Goal: Obtain resource: Download file/media

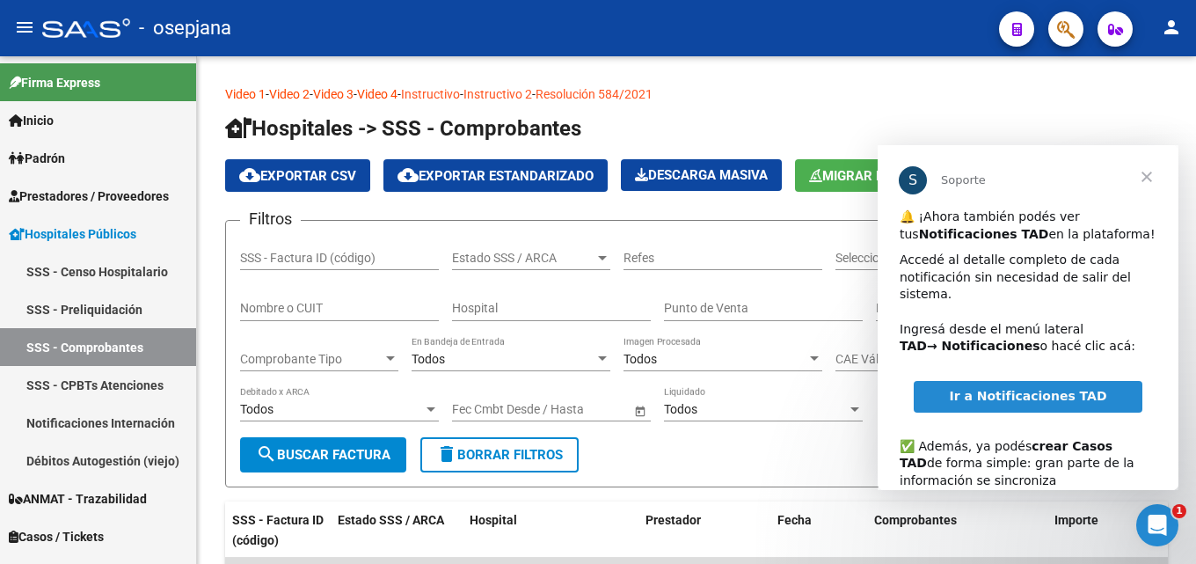
click at [1161, 172] on span "Cerrar" at bounding box center [1146, 176] width 63 height 63
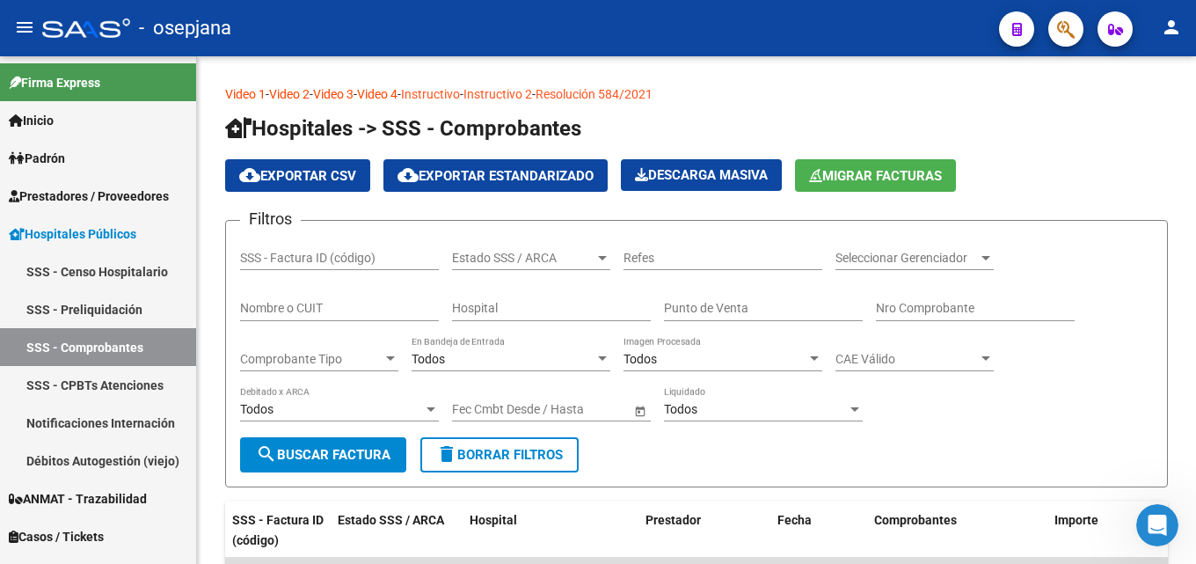
click at [71, 121] on link "Inicio" at bounding box center [98, 120] width 196 height 38
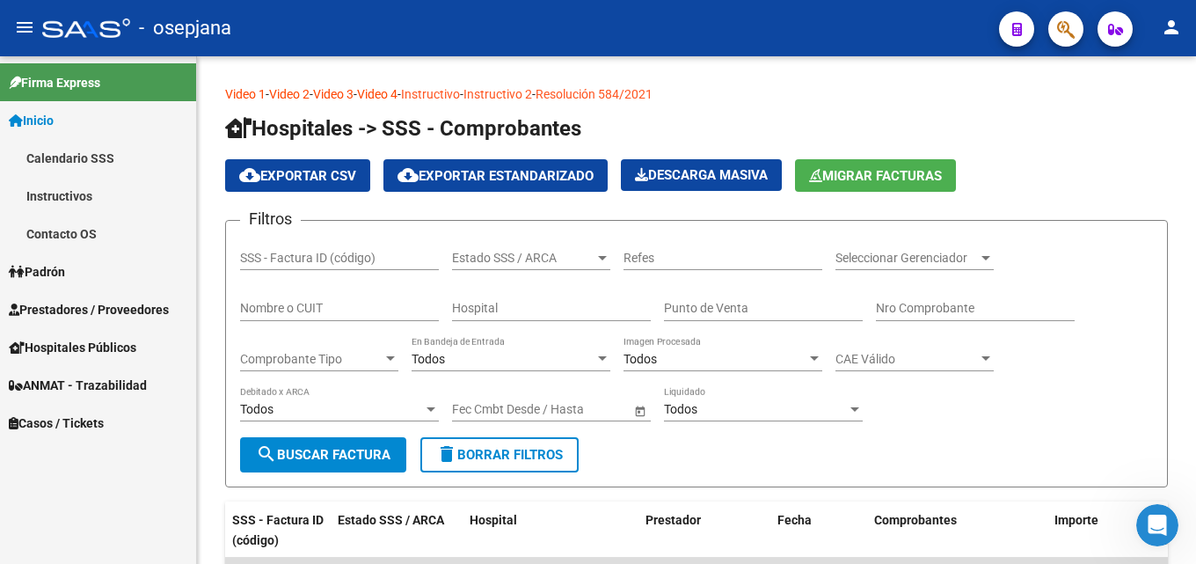
click at [96, 307] on span "Prestadores / Proveedores" at bounding box center [89, 309] width 160 height 19
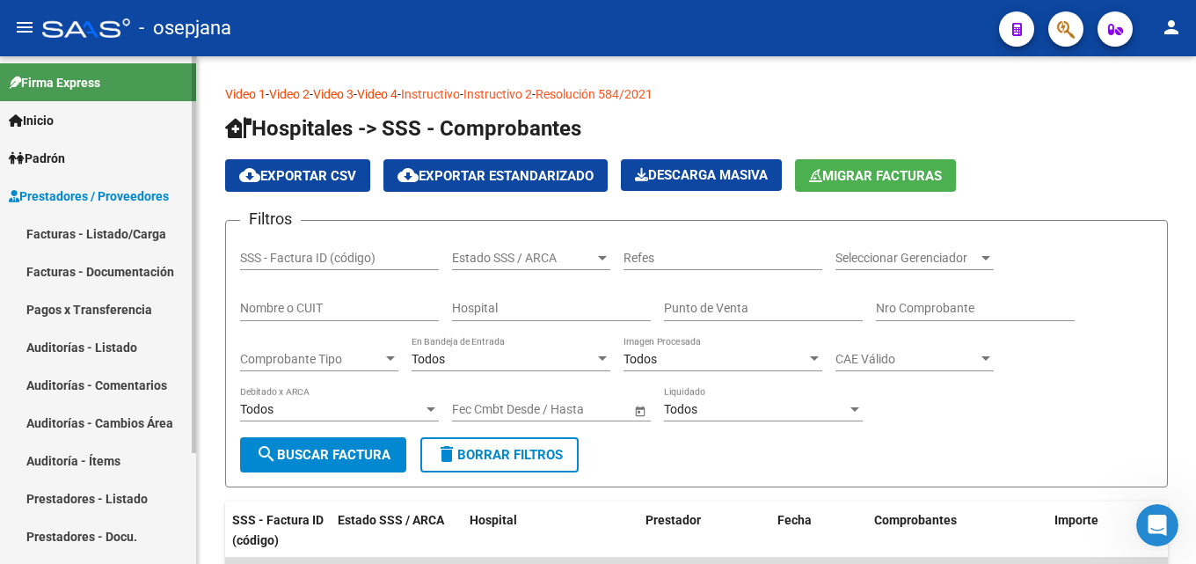
click at [121, 270] on link "Facturas - Documentación" at bounding box center [98, 271] width 196 height 38
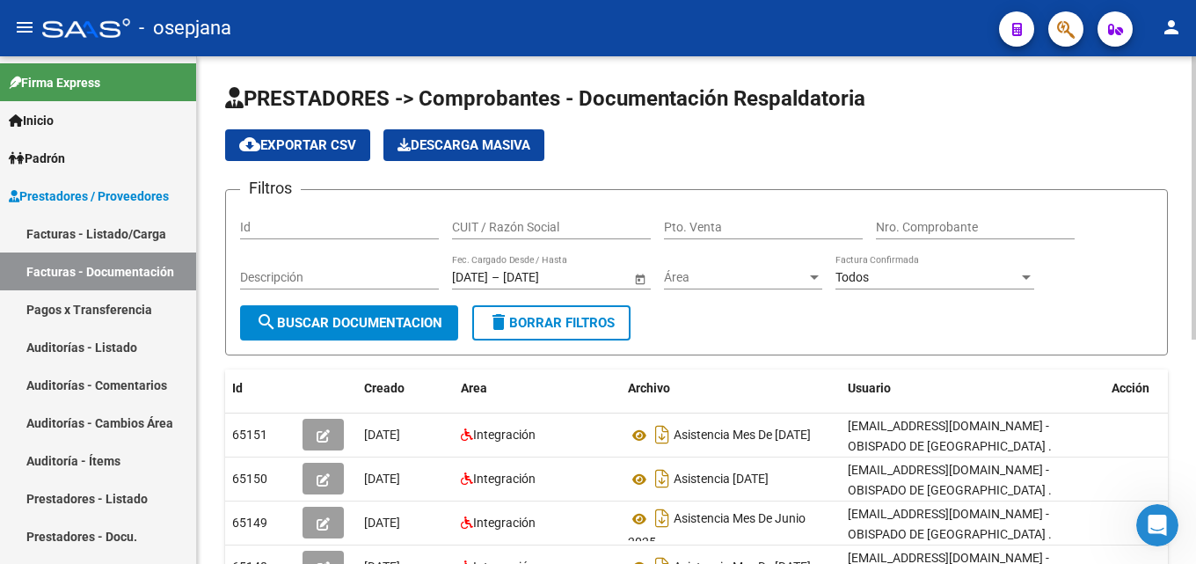
click at [525, 230] on input "CUIT / Razón Social" at bounding box center [551, 227] width 199 height 15
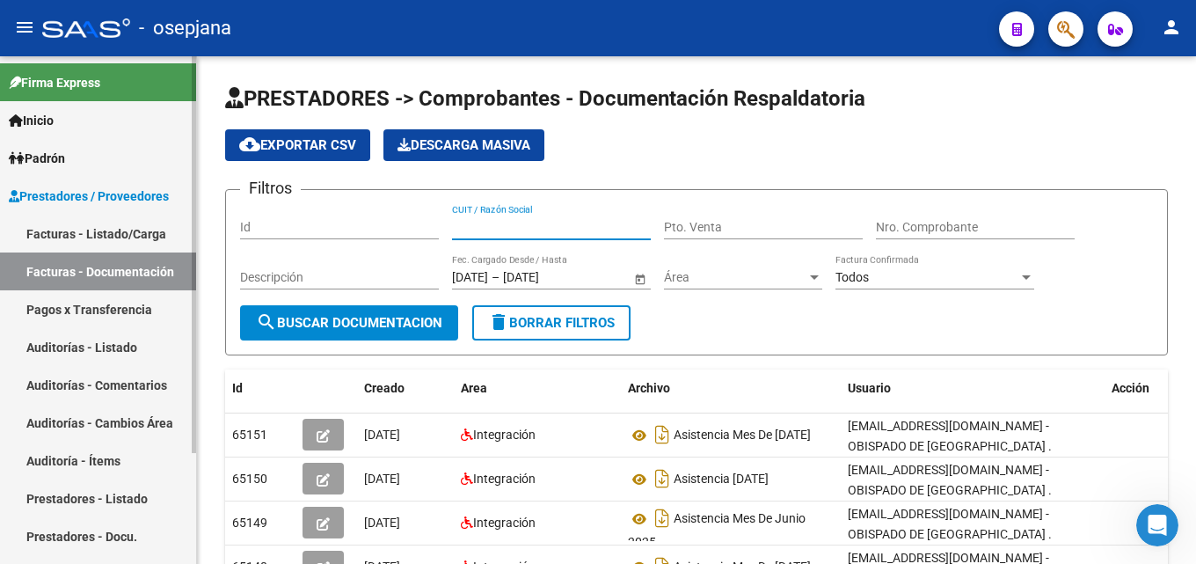
click at [99, 232] on link "Facturas - Listado/Carga" at bounding box center [98, 234] width 196 height 38
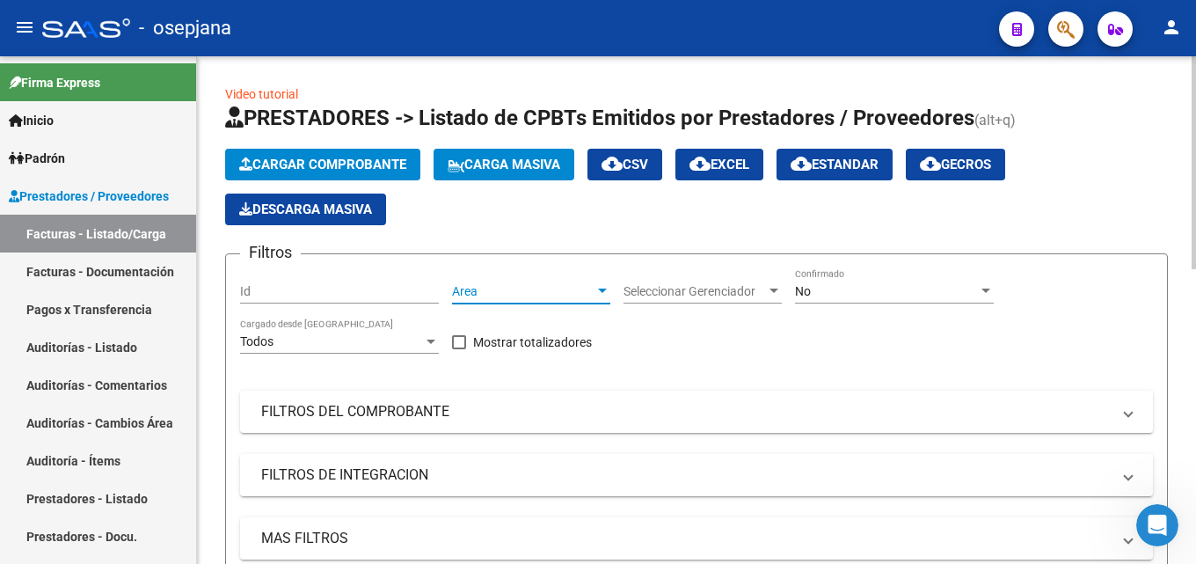
click at [470, 293] on span "Area" at bounding box center [523, 291] width 142 height 15
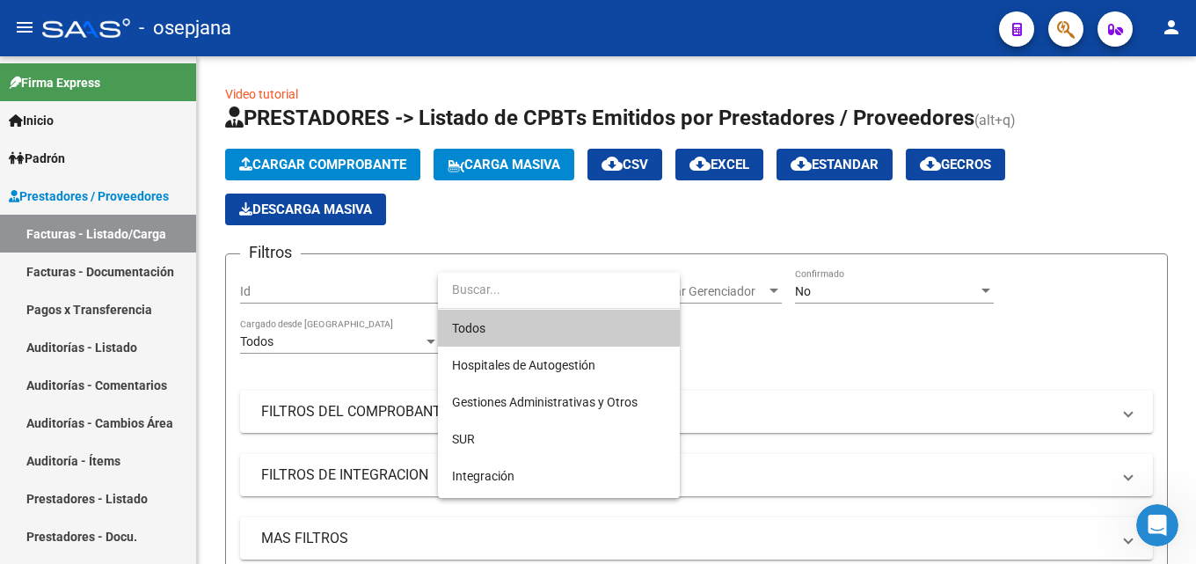
click at [488, 323] on span "Todos" at bounding box center [559, 328] width 214 height 37
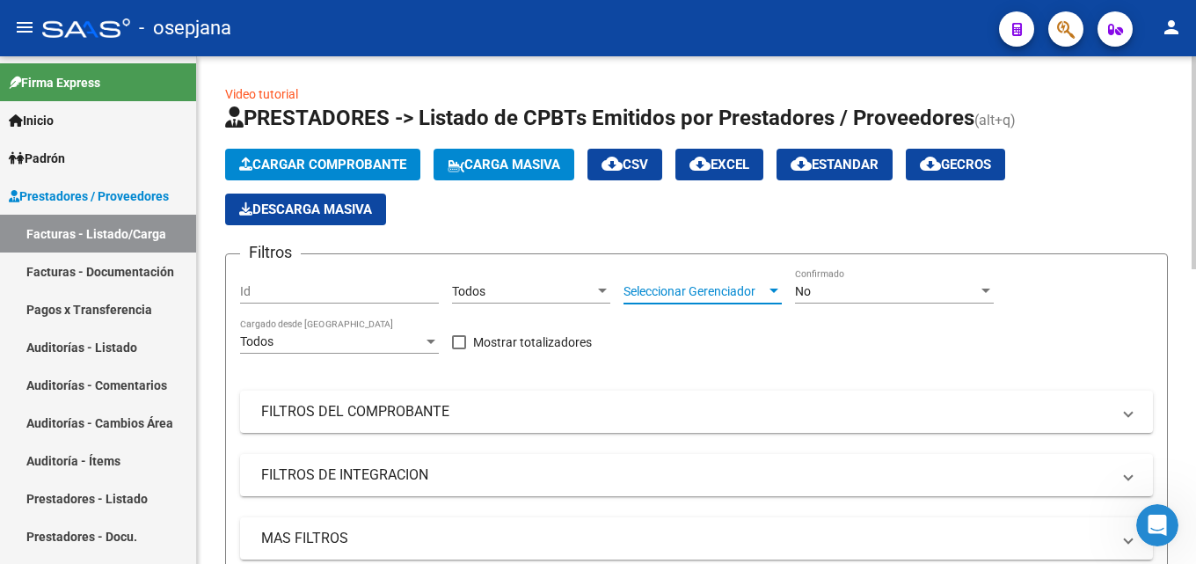
click at [688, 295] on span "Seleccionar Gerenciador" at bounding box center [695, 291] width 142 height 15
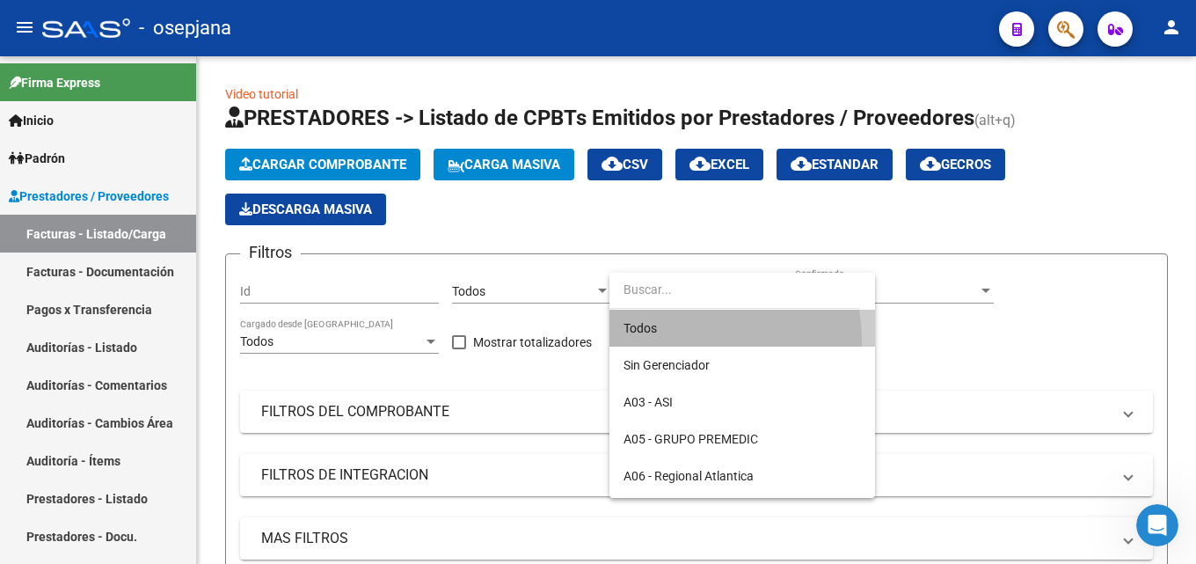
click at [654, 342] on span "Todos" at bounding box center [742, 328] width 237 height 37
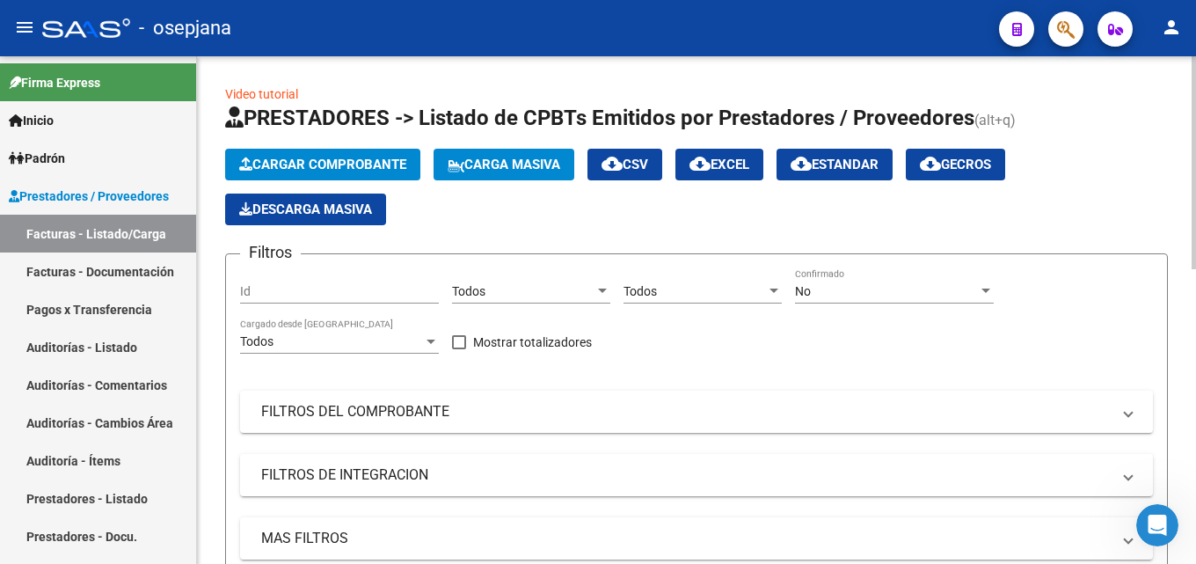
click at [891, 299] on div "No Confirmado" at bounding box center [894, 285] width 199 height 35
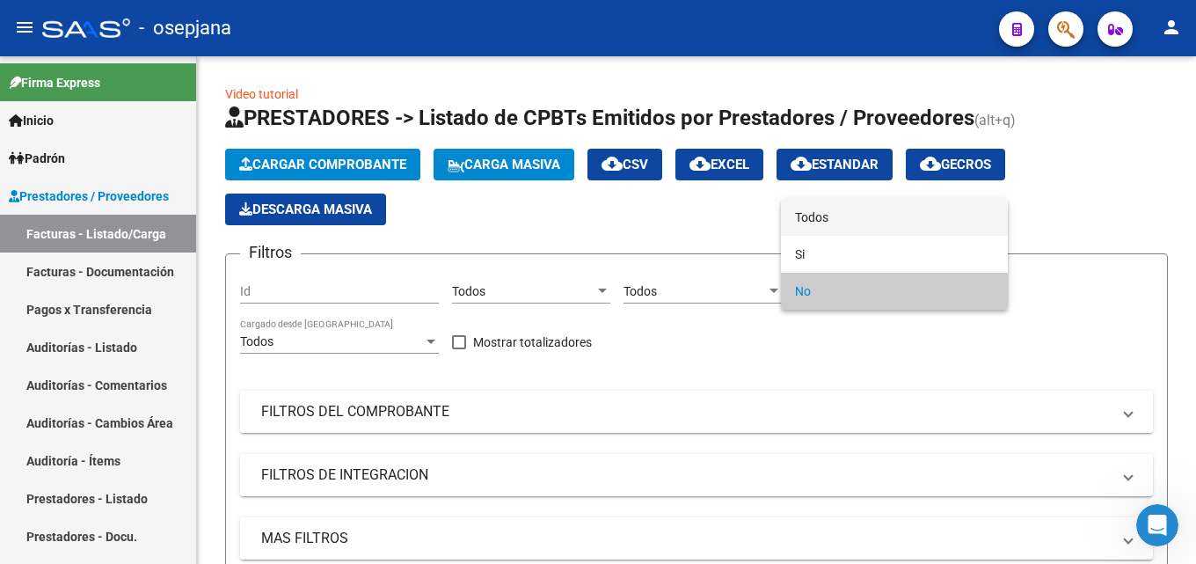
click at [840, 216] on span "Todos" at bounding box center [894, 217] width 199 height 37
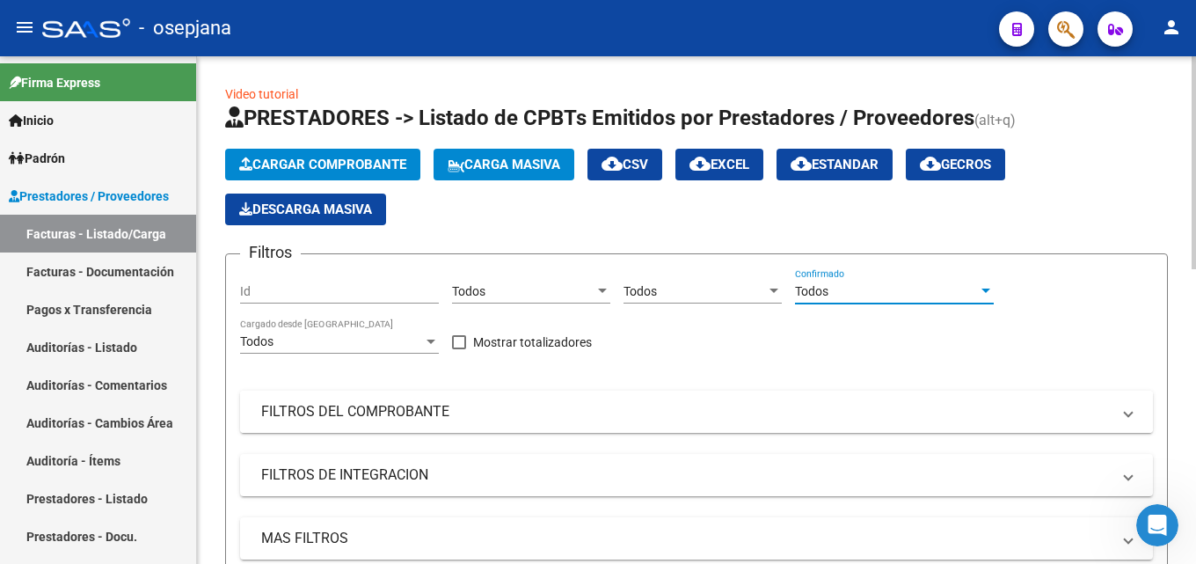
click at [470, 420] on mat-panel-title "FILTROS DEL COMPROBANTE" at bounding box center [686, 411] width 850 height 19
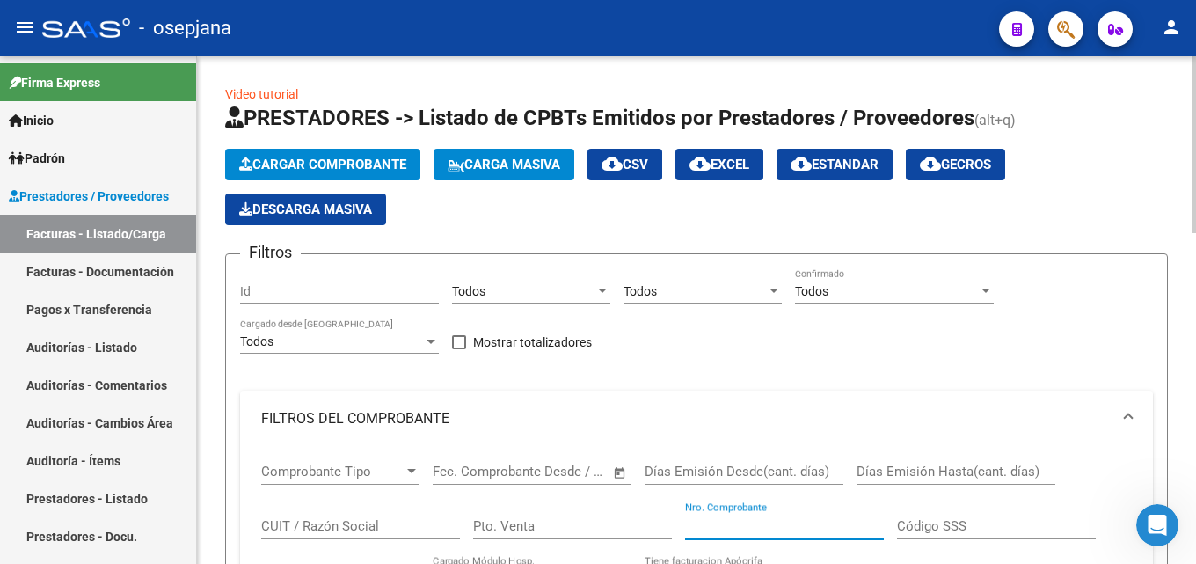
click at [737, 518] on input "Nro. Comprobante" at bounding box center [784, 526] width 199 height 16
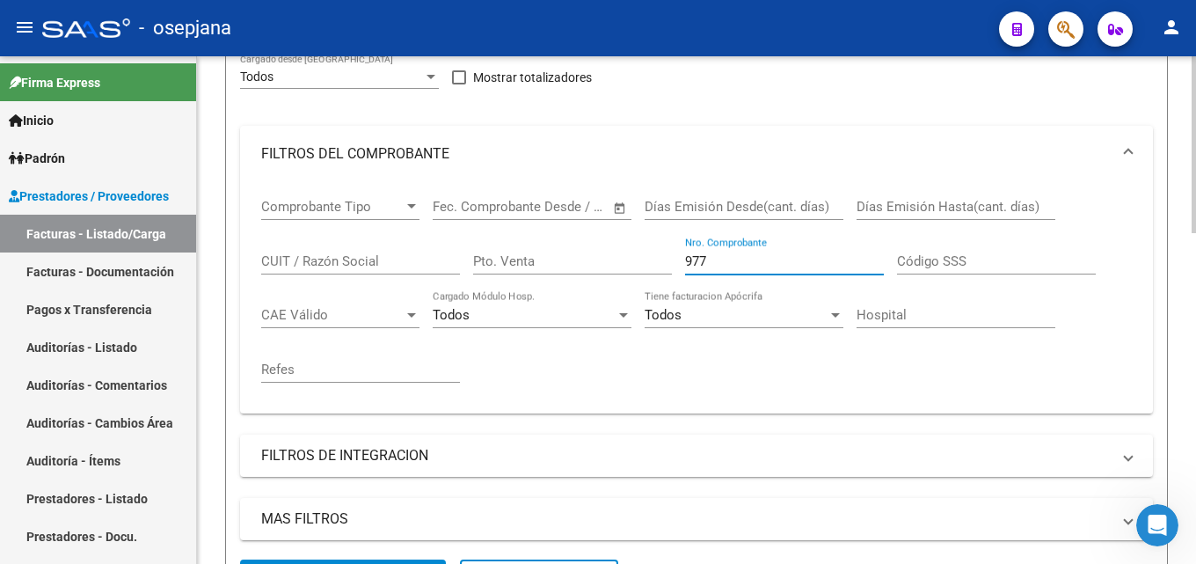
scroll to position [267, 0]
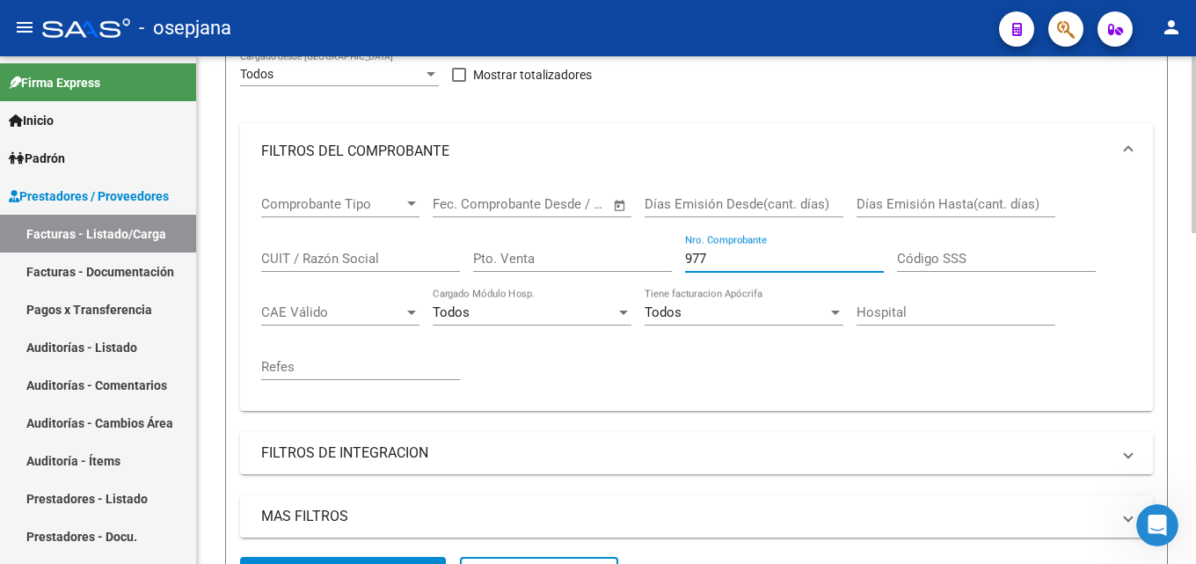
click at [1195, 314] on div at bounding box center [1194, 239] width 4 height 177
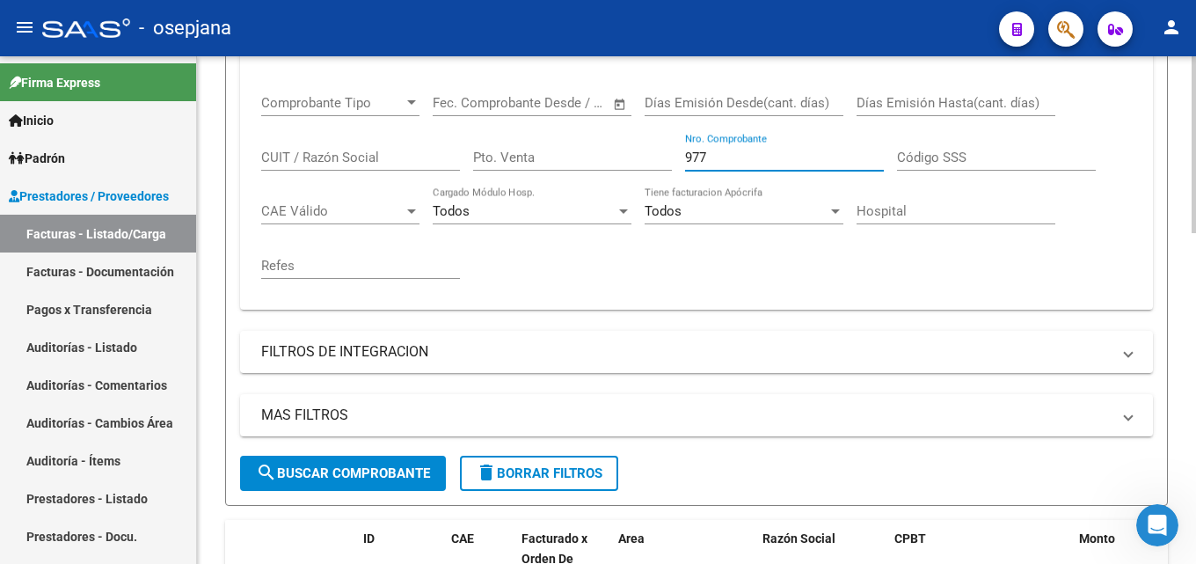
scroll to position [413, 0]
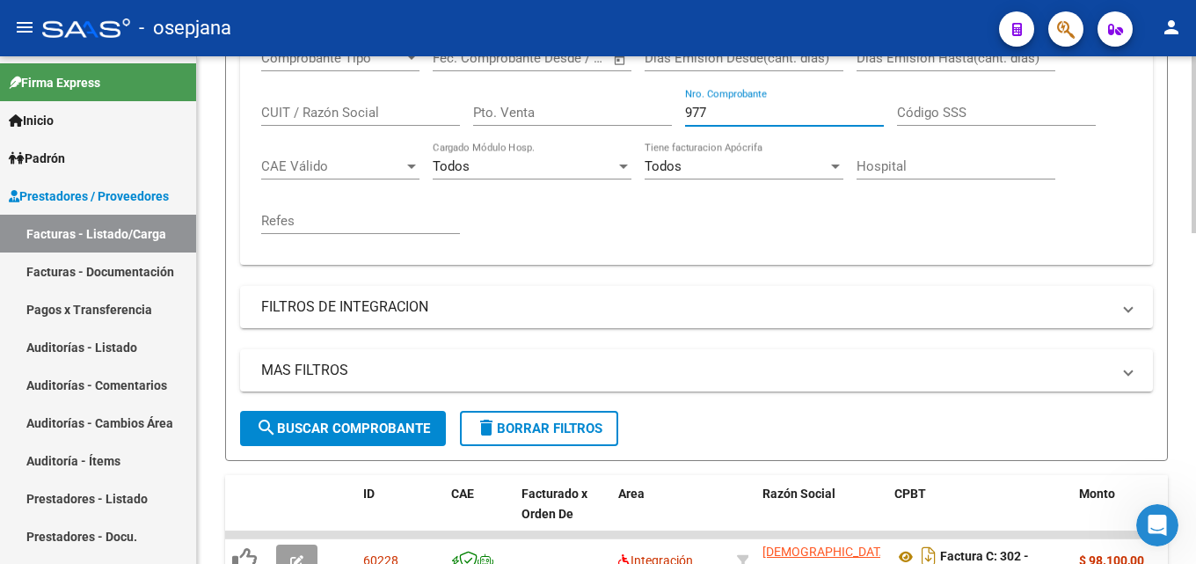
click at [1193, 360] on div at bounding box center [1194, 290] width 4 height 177
click at [362, 432] on span "search Buscar Comprobante" at bounding box center [343, 428] width 174 height 16
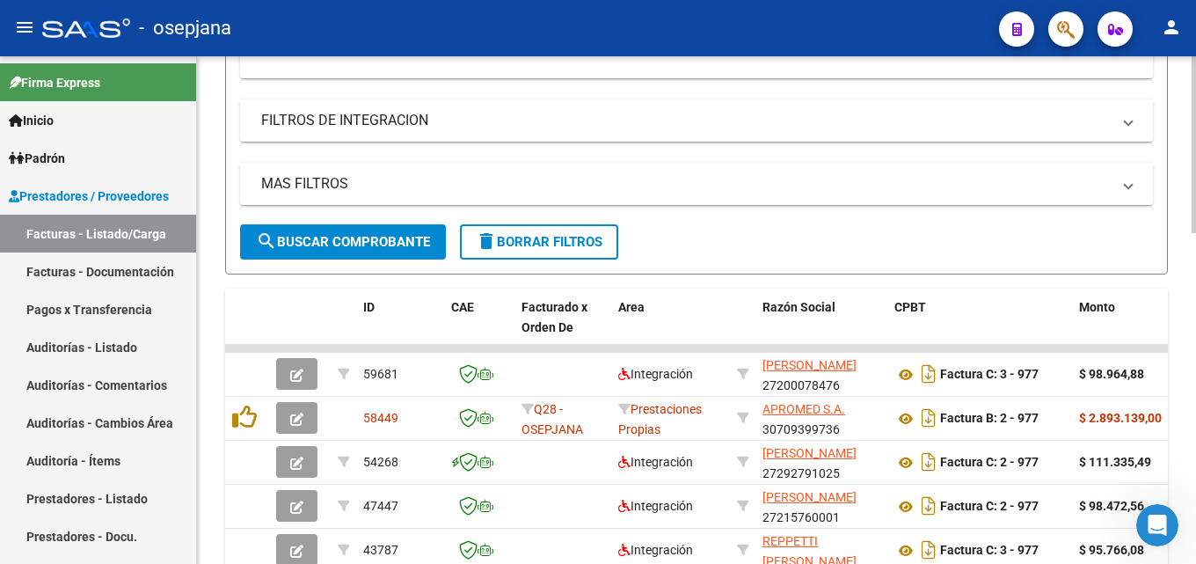
scroll to position [602, 0]
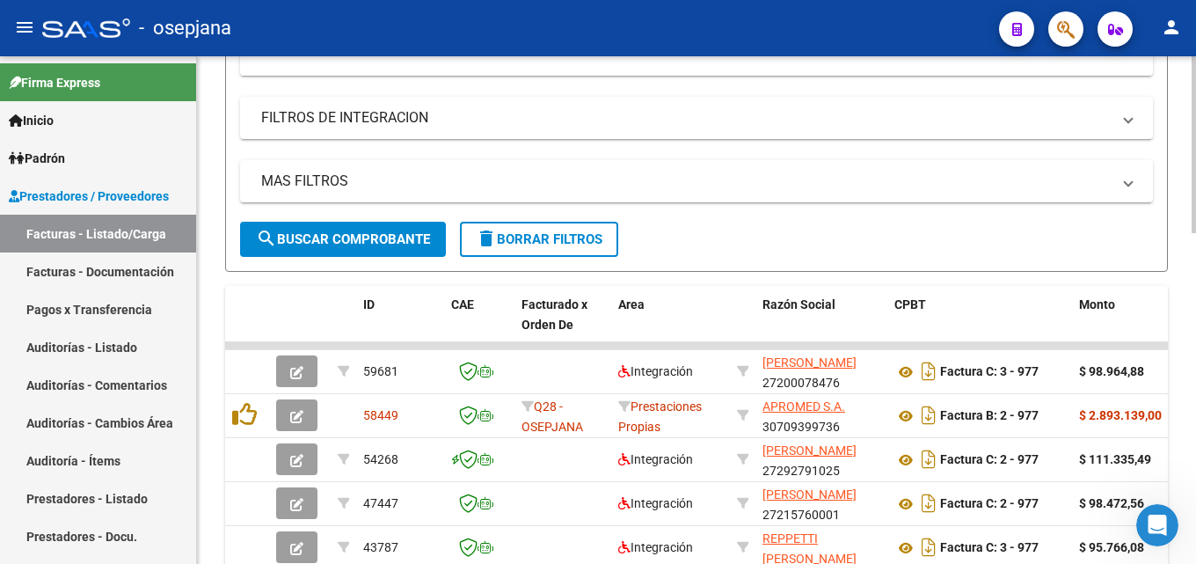
click at [1193, 425] on div at bounding box center [1194, 357] width 4 height 177
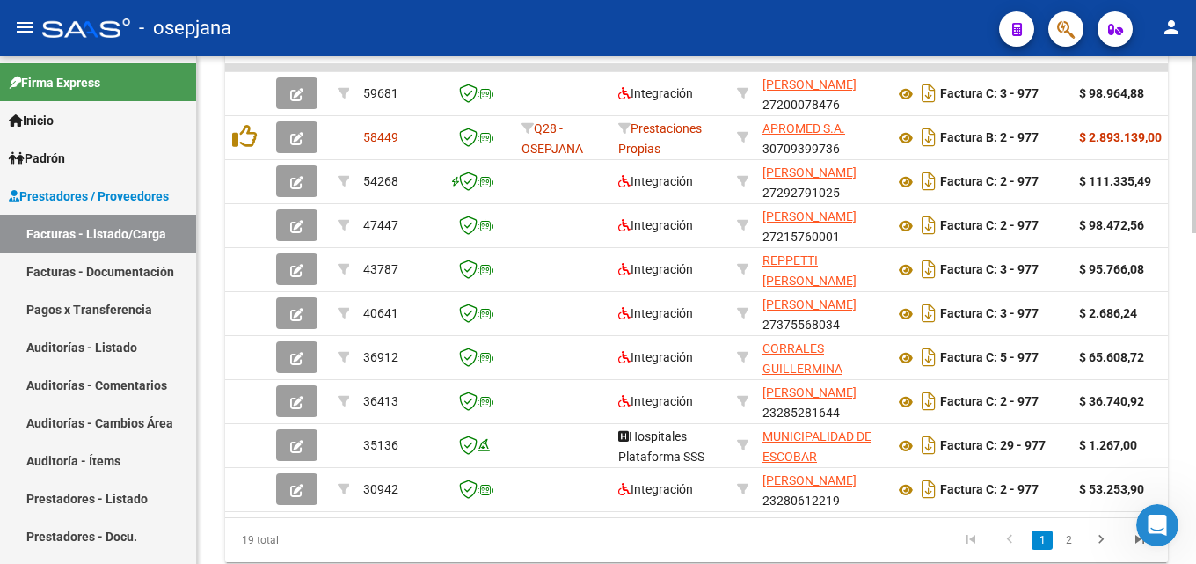
scroll to position [901, 0]
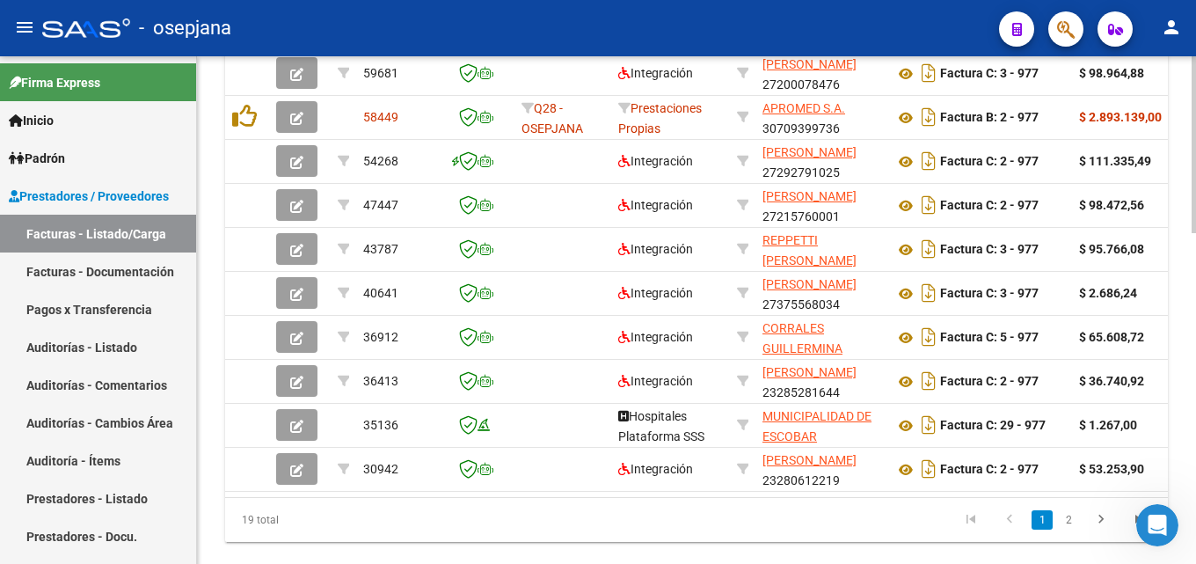
click at [1193, 515] on div at bounding box center [1194, 463] width 4 height 177
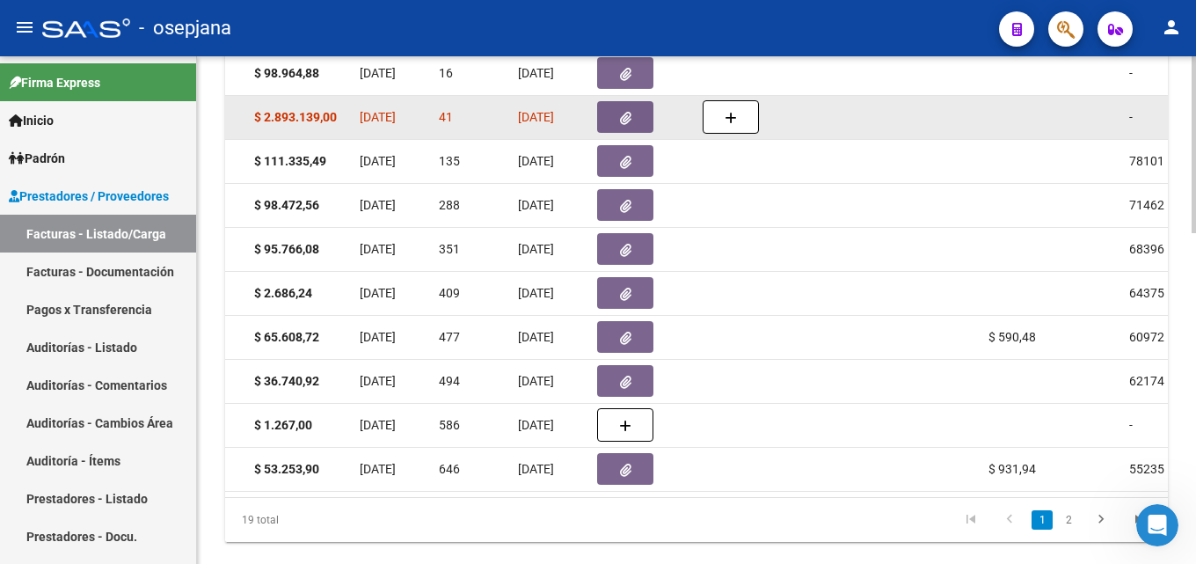
click at [625, 121] on icon "button" at bounding box center [625, 118] width 11 height 13
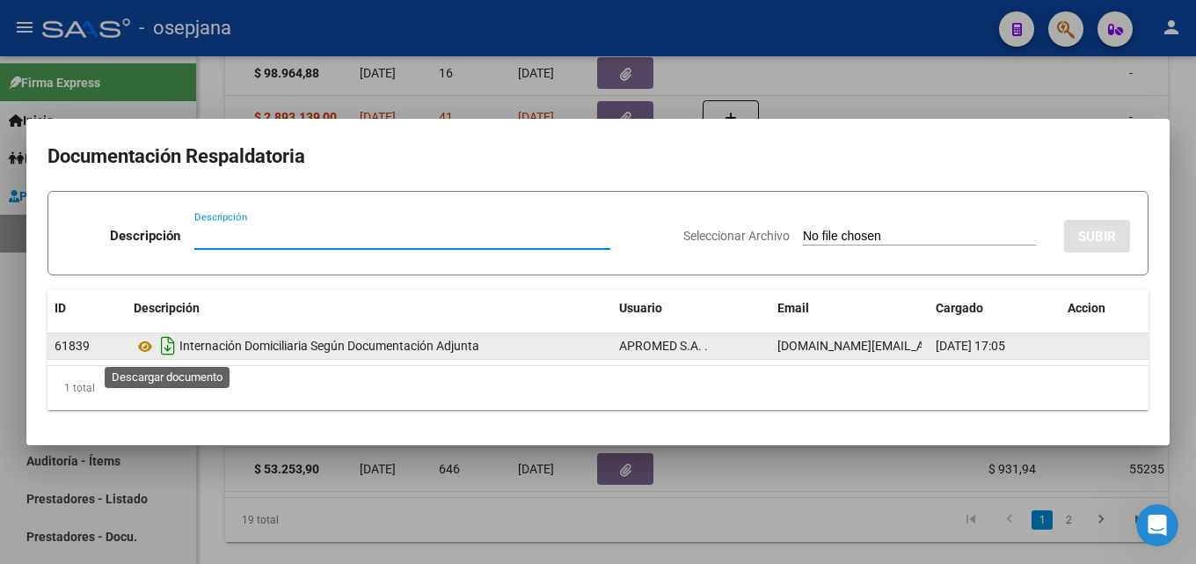
click at [165, 347] on icon "Descargar documento" at bounding box center [168, 346] width 23 height 28
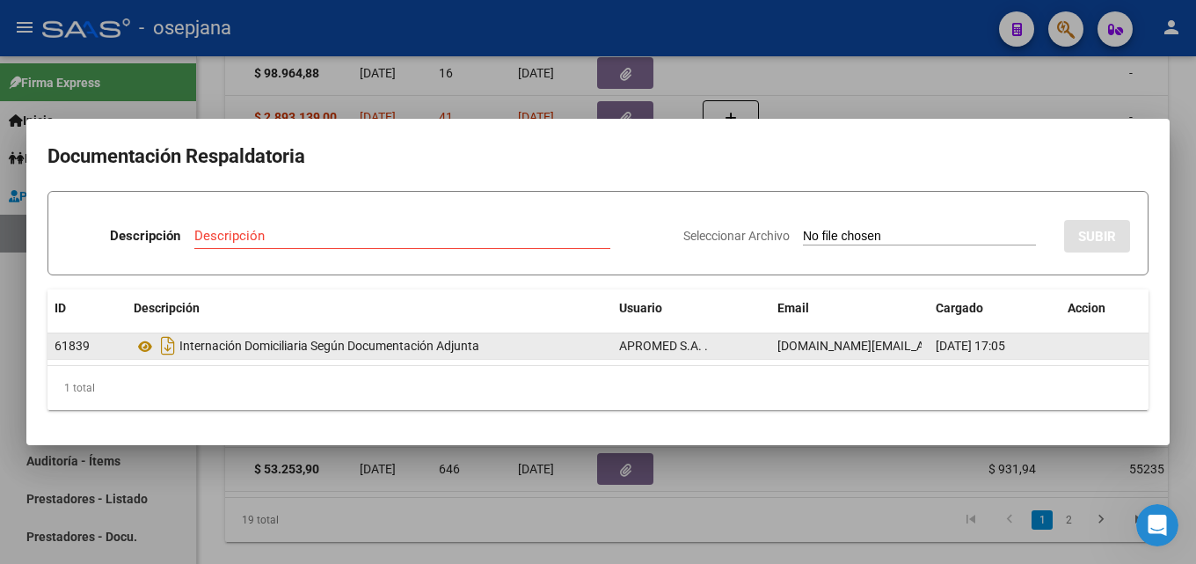
click at [870, 28] on div at bounding box center [598, 282] width 1196 height 564
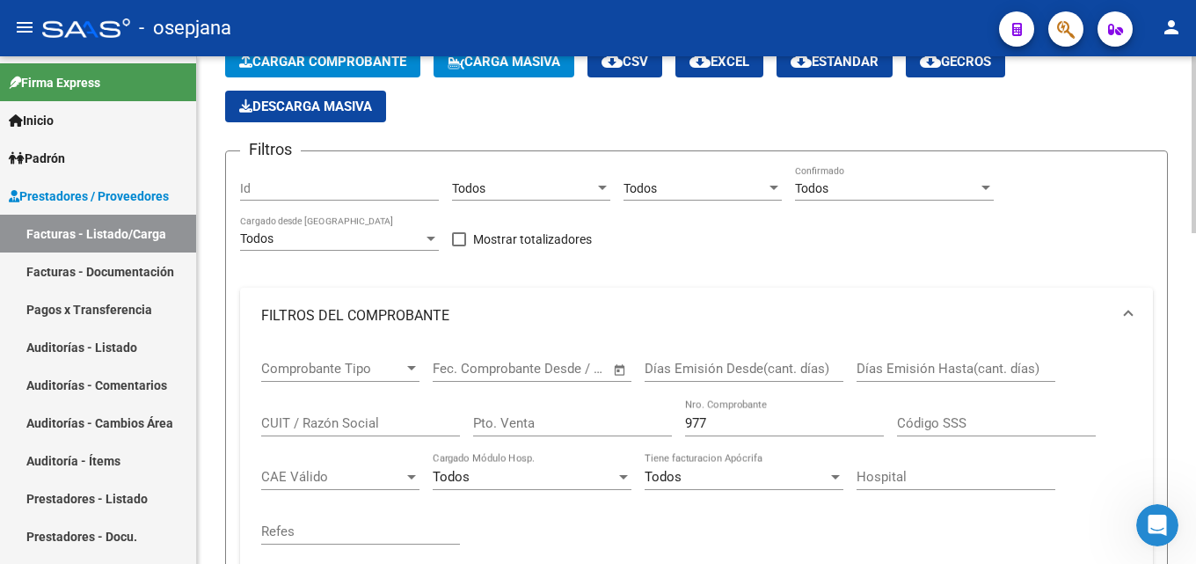
scroll to position [85, 0]
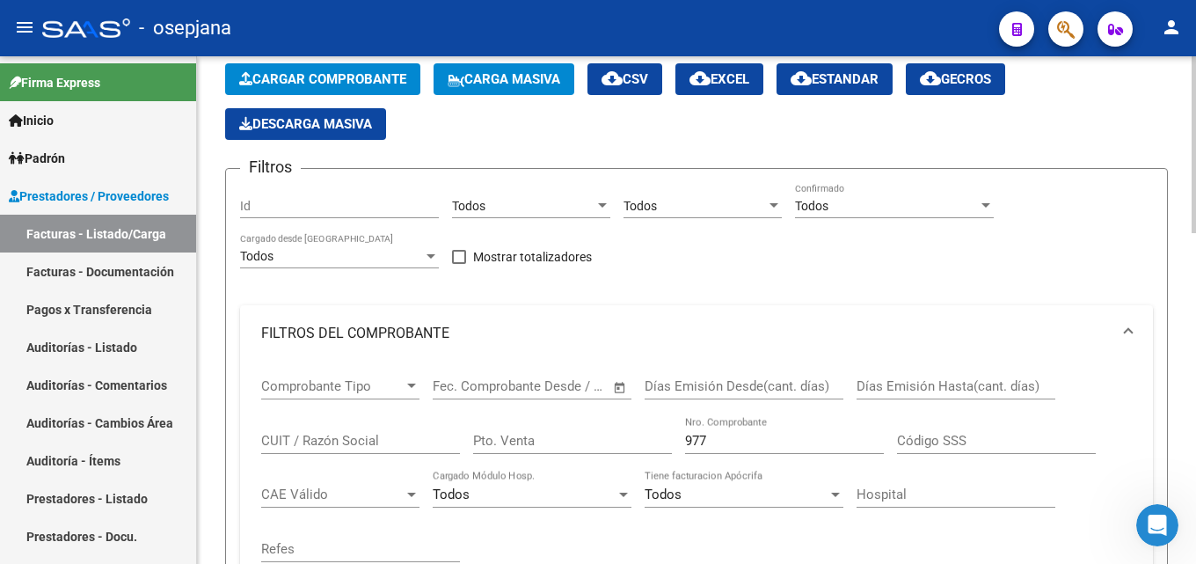
click at [734, 447] on input "977" at bounding box center [784, 441] width 199 height 16
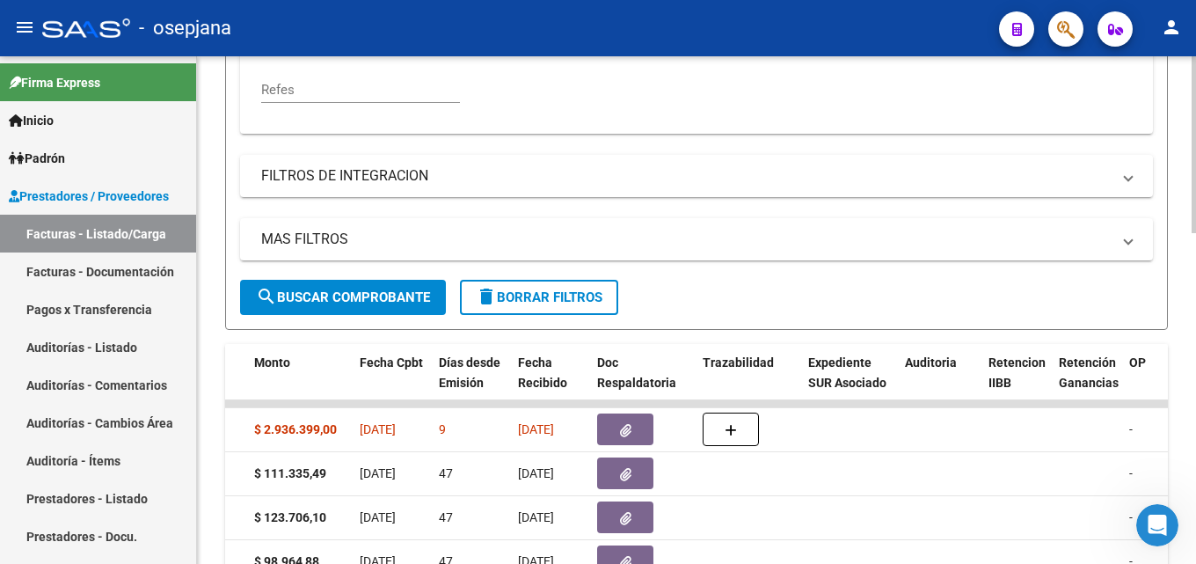
scroll to position [558, 0]
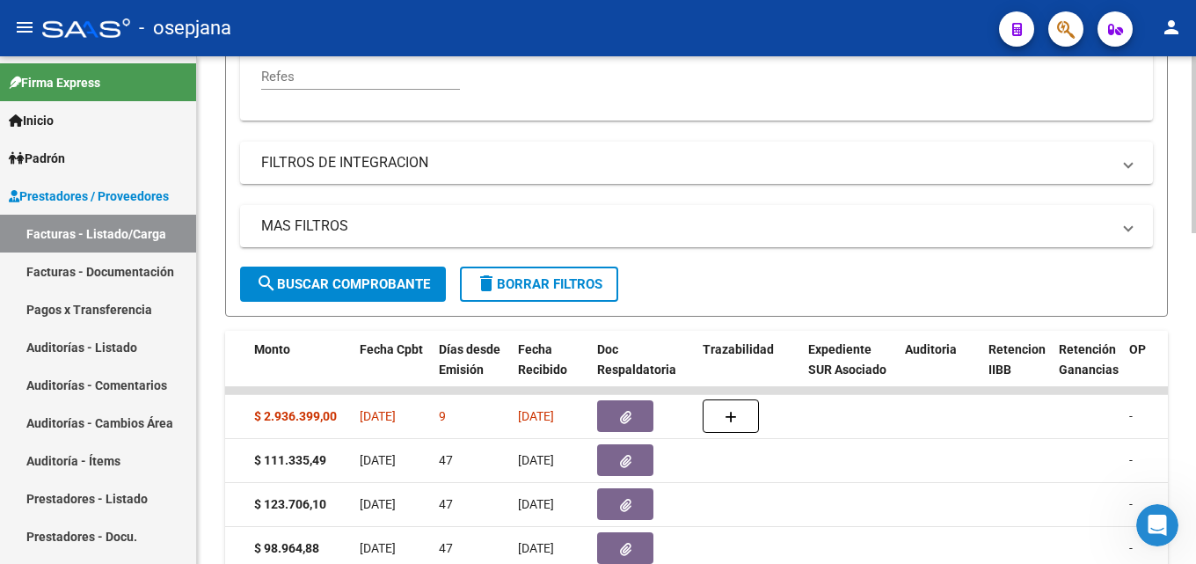
click at [1172, 416] on div "Video tutorial PRESTADORES -> Listado de CPBTs Emitidos por Prestadores / Prove…" at bounding box center [699, 220] width 1004 height 1442
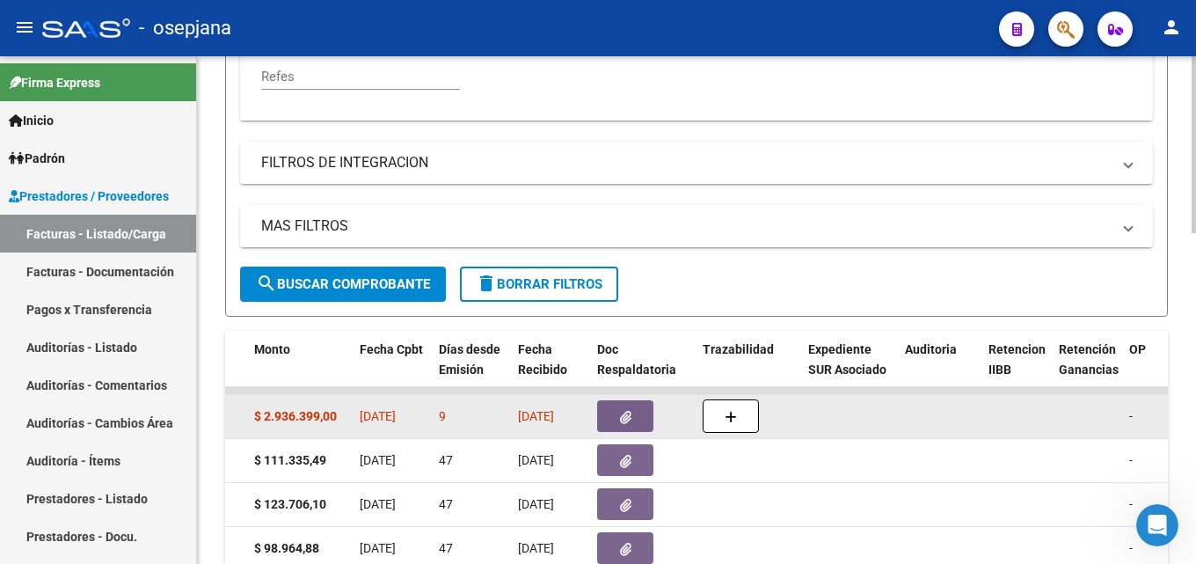
type input "983"
click at [624, 409] on span "button" at bounding box center [625, 416] width 11 height 16
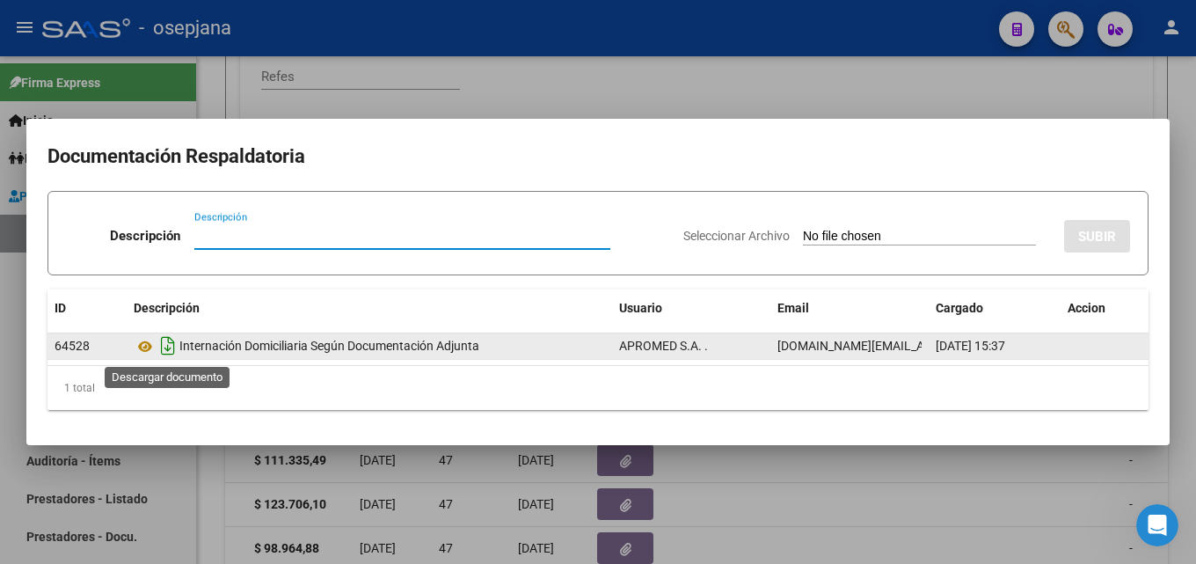
click at [160, 346] on icon "Descargar documento" at bounding box center [168, 346] width 23 height 28
